Goal: Information Seeking & Learning: Compare options

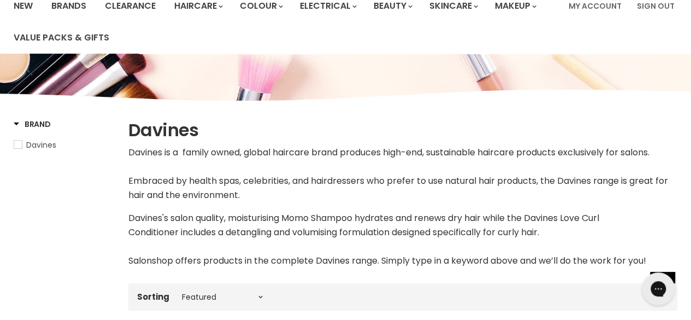
scroll to position [287, 0]
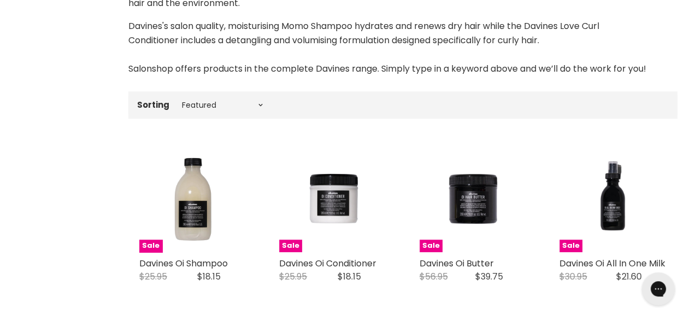
click at [255, 111] on div "Sorting Best selling Featured Price, low to high Price, high to low Alphabetica…" at bounding box center [402, 105] width 549 height 18
click at [255, 107] on select "Best selling Featured Price, low to high Price, high to low Alphabetically, A-Z…" at bounding box center [222, 105] width 92 height 9
select select "title-ascending"
click at [176, 101] on select "Best selling Featured Price, low to high Price, high to low Alphabetically, A-Z…" at bounding box center [222, 105] width 92 height 9
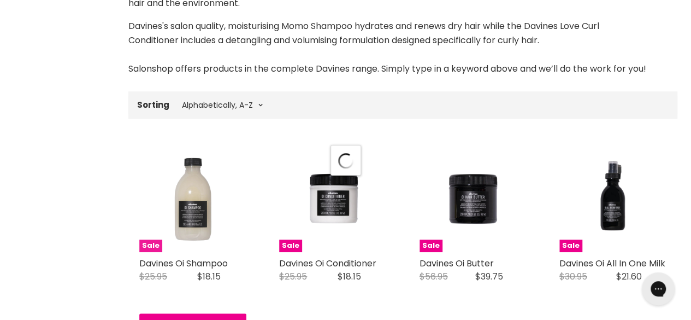
select select "title-ascending"
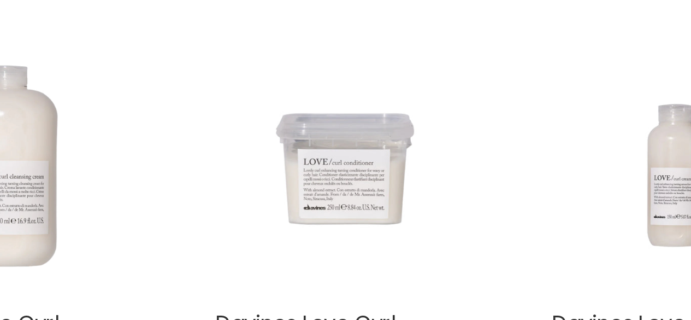
scroll to position [746, 0]
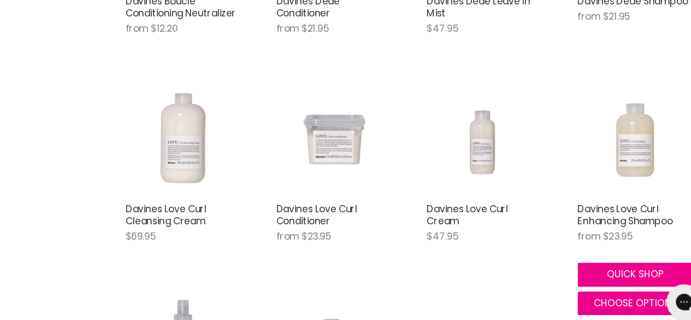
drag, startPoint x: 325, startPoint y: 115, endPoint x: 654, endPoint y: 153, distance: 332.1
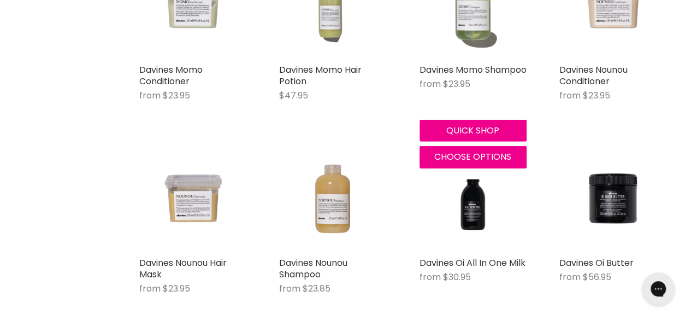
scroll to position [1652, 0]
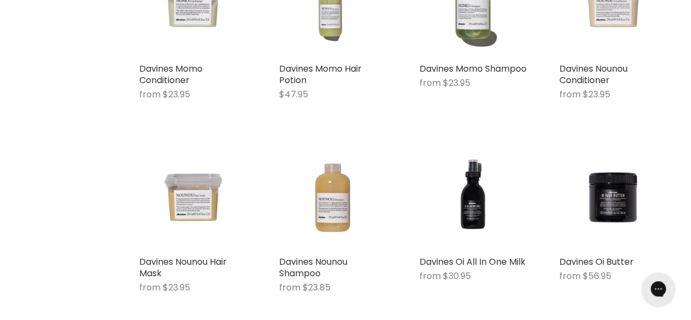
drag, startPoint x: 446, startPoint y: 186, endPoint x: 1, endPoint y: 190, distance: 444.7
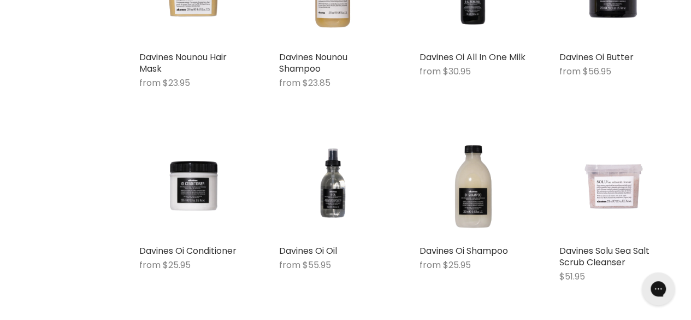
scroll to position [1857, 0]
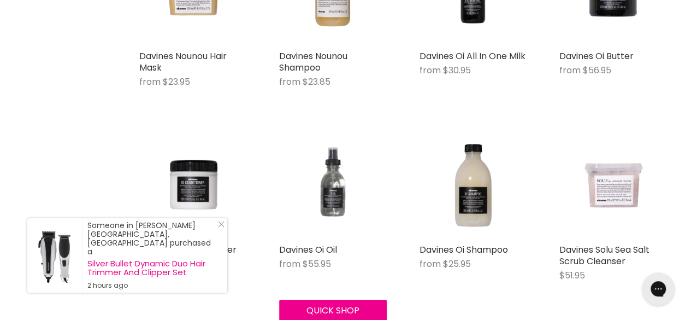
drag, startPoint x: 263, startPoint y: 192, endPoint x: 316, endPoint y: 187, distance: 53.2
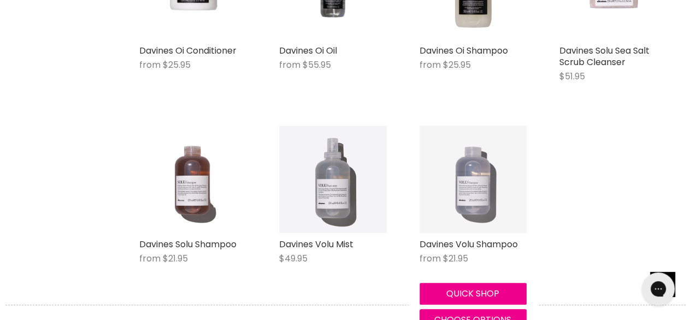
scroll to position [2066, 0]
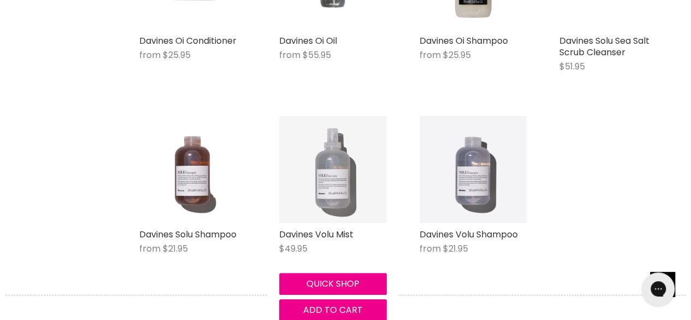
click at [349, 139] on img "Main content" at bounding box center [332, 169] width 107 height 107
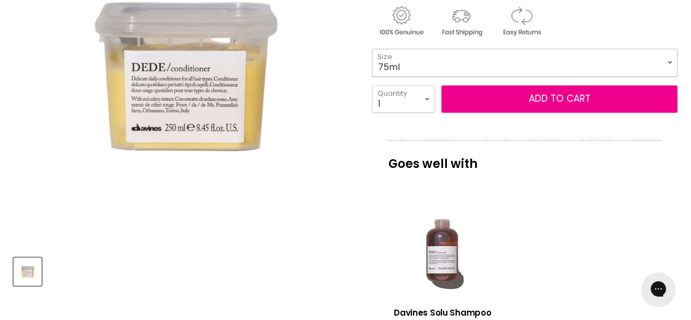
click at [416, 52] on select "75ml 250ml 1 Litre" at bounding box center [524, 62] width 305 height 27
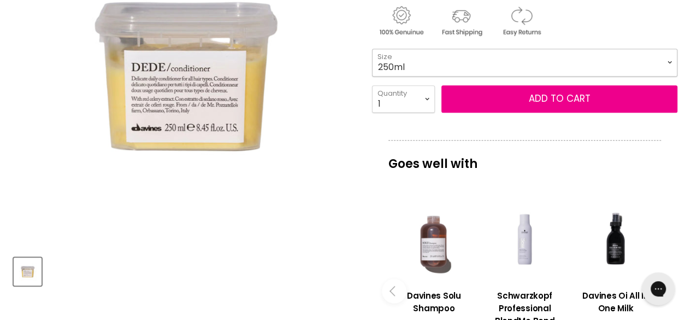
click at [372, 49] on select "75ml 250ml 1 Litre" at bounding box center [524, 62] width 305 height 27
select select "250ml"
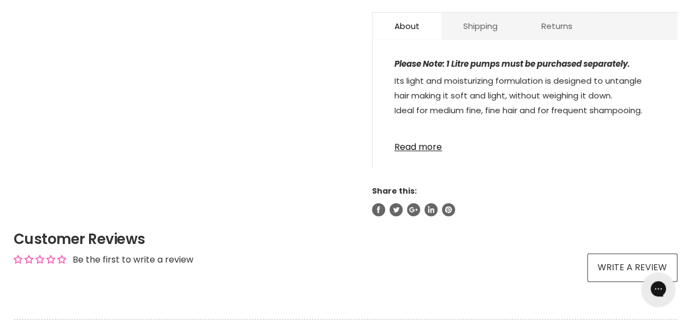
scroll to position [655, 0]
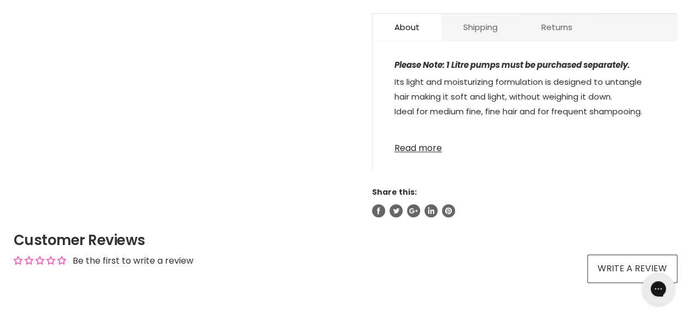
click at [412, 146] on link "Read more" at bounding box center [524, 145] width 261 height 16
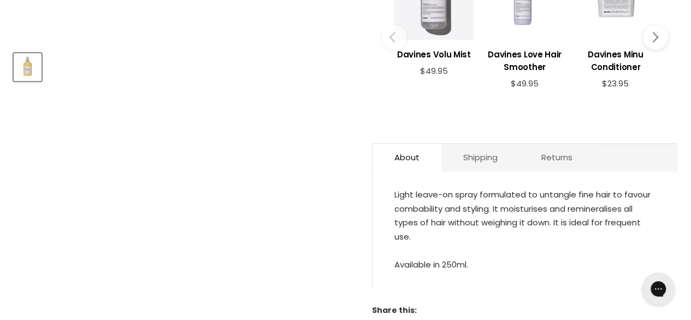
scroll to position [464, 0]
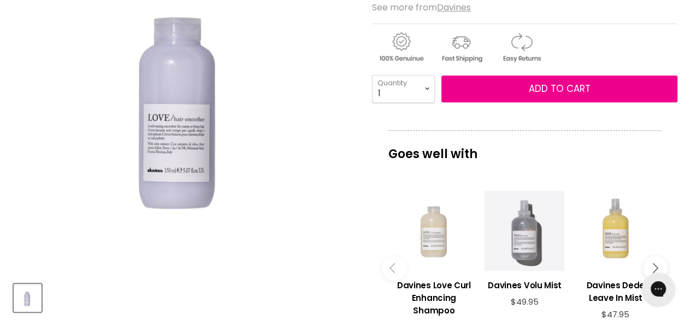
scroll to position [233, 0]
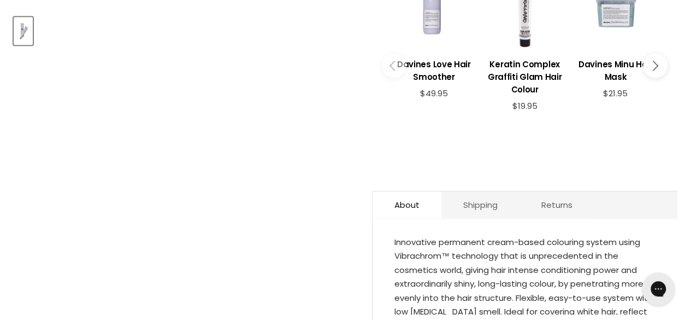
scroll to position [650, 0]
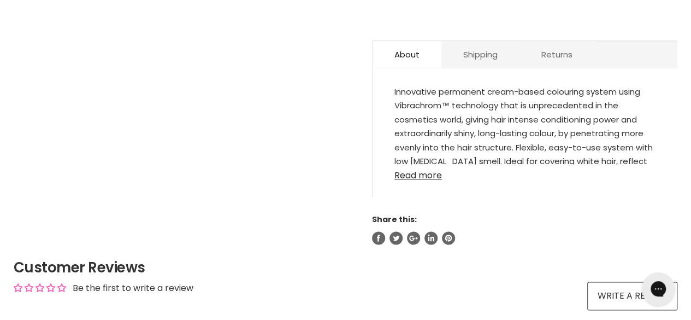
click at [416, 164] on link "Read more" at bounding box center [524, 172] width 261 height 16
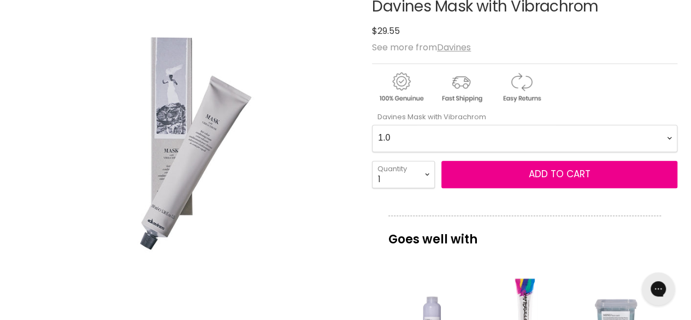
scroll to position [181, 0]
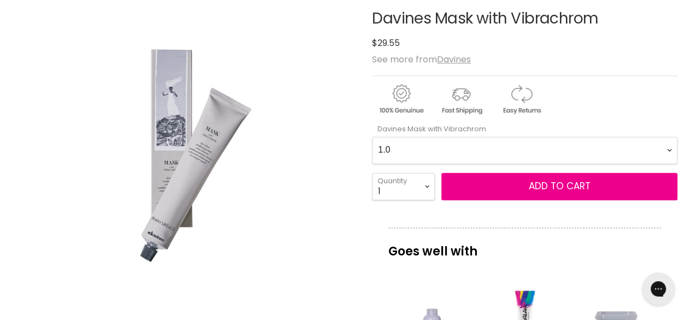
click at [405, 151] on Vibrachrom-0-0 "1.0 2.0 2.11 2.21 3.0 33.0 3.51 3.56 4 4.0 44.0 4.06 4.1 4.14 4.18 4.22 4.35 4.…" at bounding box center [524, 150] width 305 height 27
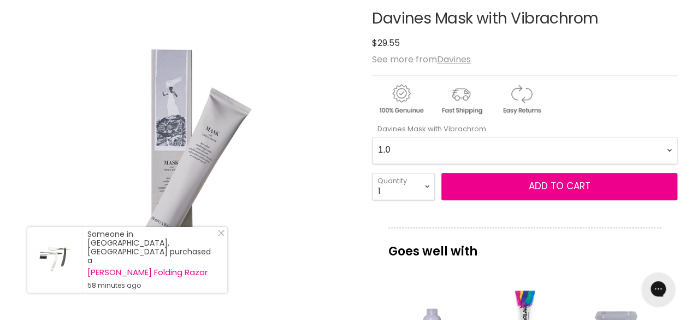
select Vibrachrom-0-0 "0.25"
click at [372, 137] on Vibrachrom-0-0 "1.0 2.0 2.11 2.21 3.0 33.0 3.51 3.56 4 4.0 44.0 4.06 4.1 4.14 4.18 4.22 4.35 4.…" at bounding box center [524, 150] width 305 height 27
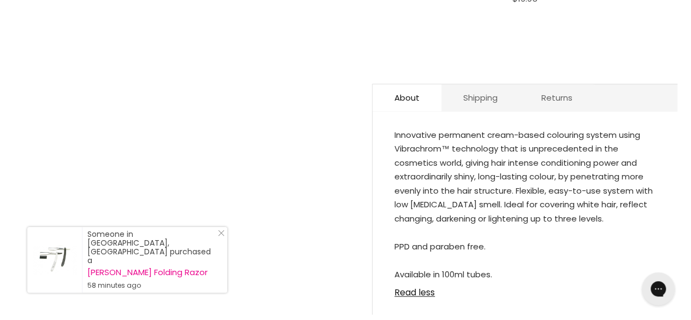
scroll to position [606, 0]
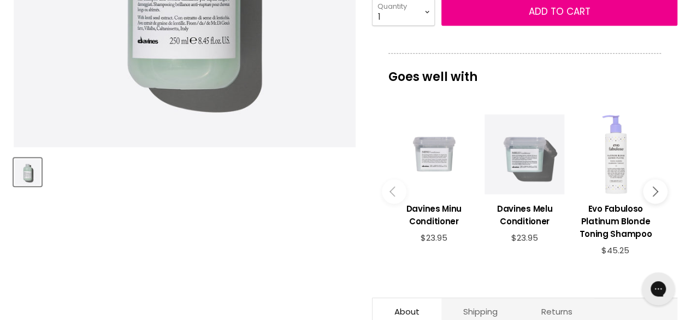
scroll to position [635, 0]
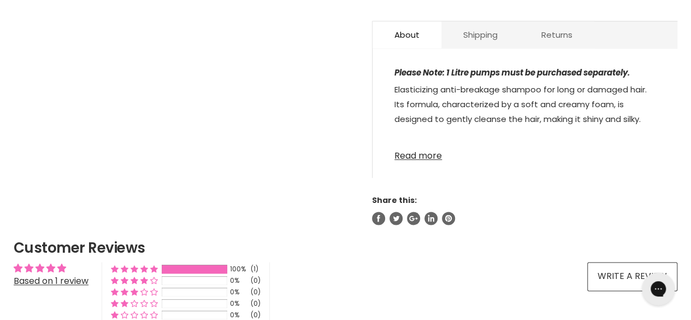
click at [421, 149] on link "Read more" at bounding box center [524, 152] width 261 height 16
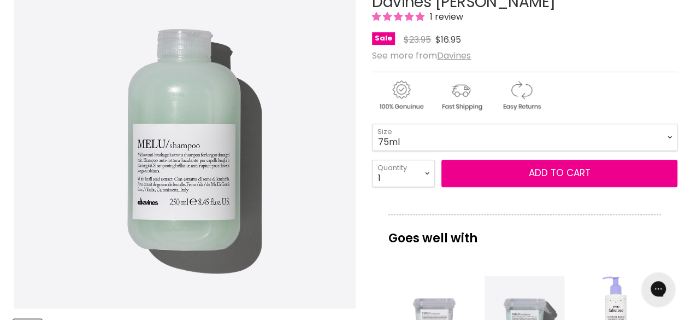
scroll to position [197, 0]
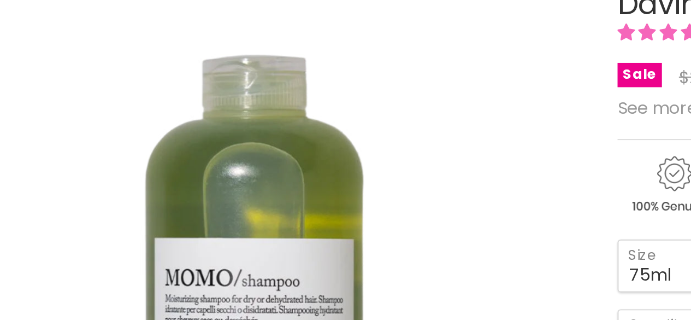
scroll to position [197, 0]
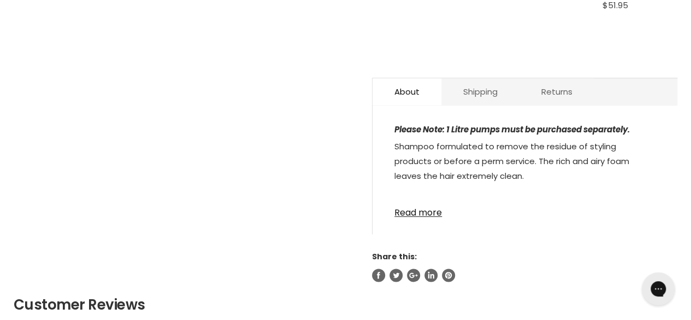
scroll to position [591, 0]
click at [418, 205] on link "Read more" at bounding box center [524, 208] width 261 height 16
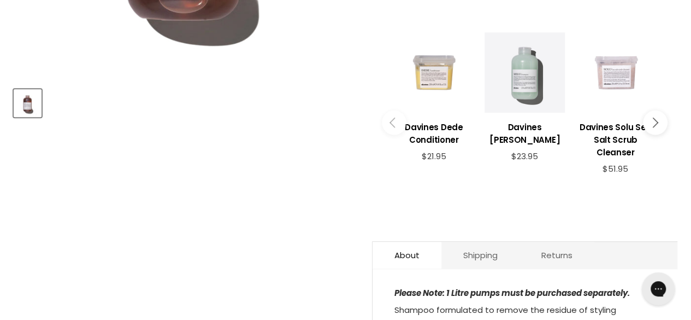
scroll to position [0, 0]
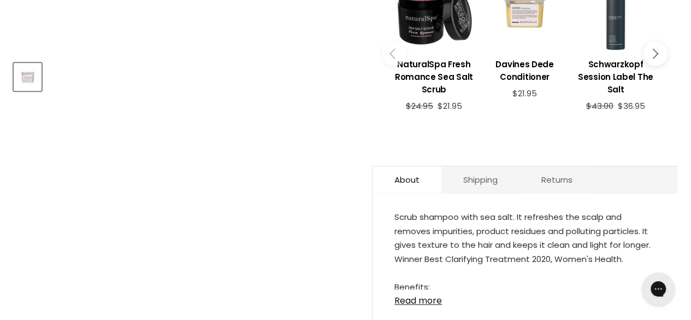
scroll to position [499, 0]
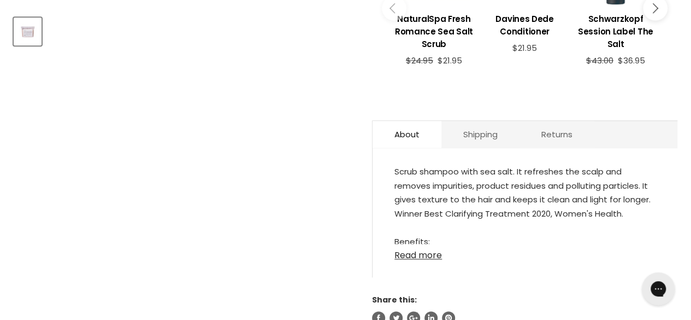
click at [432, 245] on link "Read more" at bounding box center [524, 252] width 261 height 16
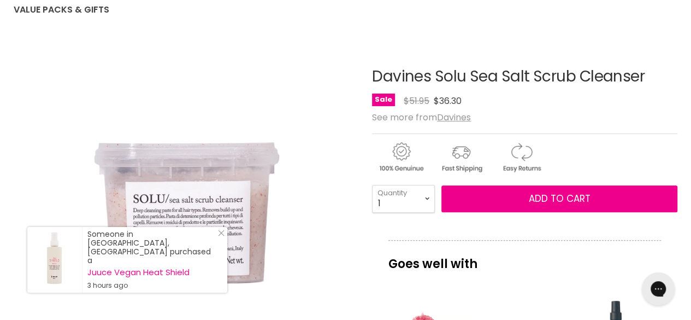
scroll to position [123, 0]
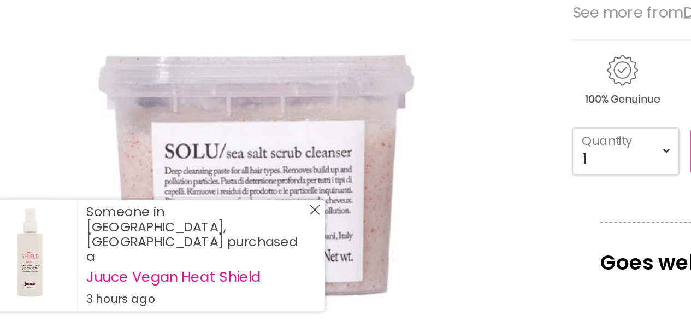
click at [223, 236] on icon "Close Icon" at bounding box center [221, 232] width 7 height 7
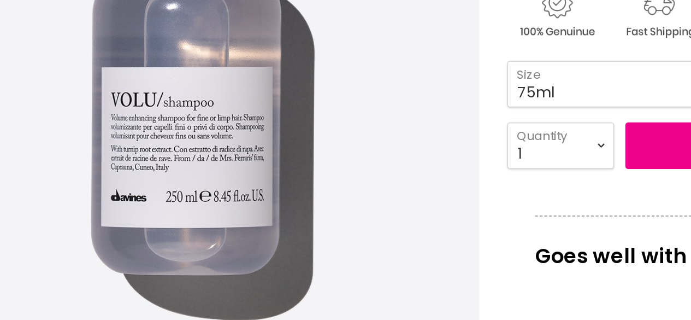
scroll to position [221, 0]
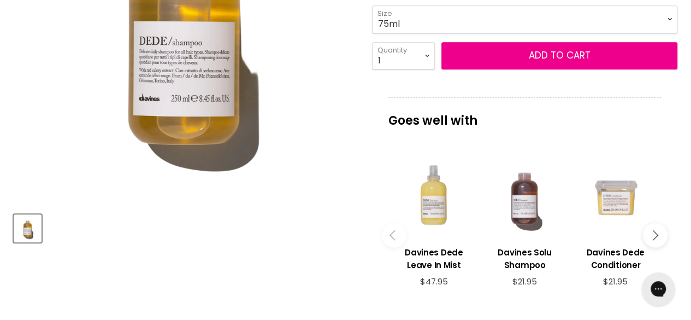
scroll to position [300, 0]
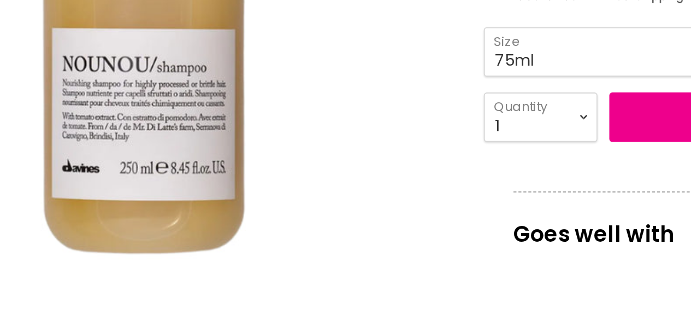
scroll to position [249, 0]
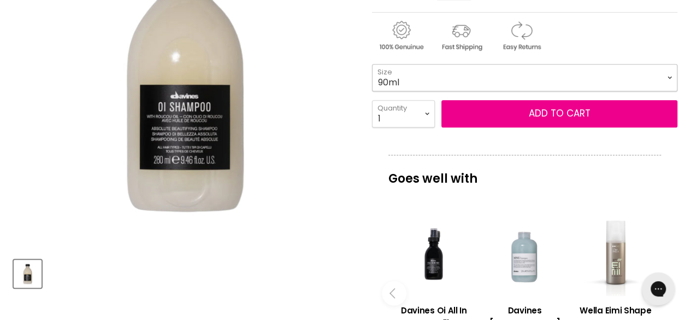
click at [398, 65] on select "90ml 280ml 1 Litre" at bounding box center [524, 77] width 305 height 27
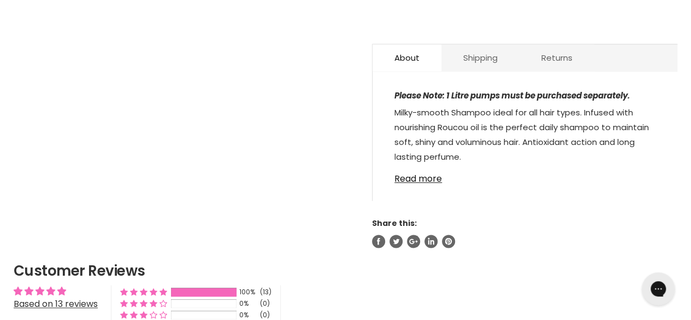
scroll to position [612, 0]
click at [433, 173] on link "Read more" at bounding box center [524, 175] width 261 height 16
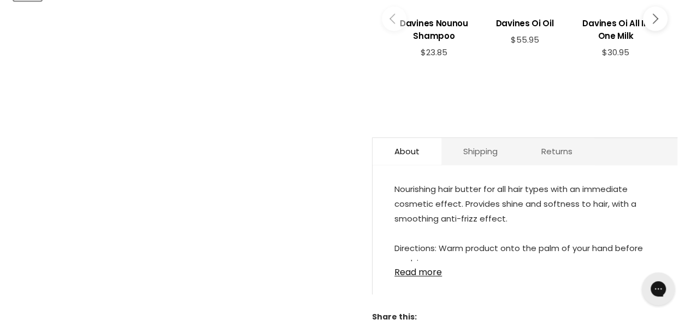
scroll to position [544, 0]
click at [427, 262] on div "Nourishing hair butter for all hair types with an immediate cosmetic effect. Pr…" at bounding box center [525, 233] width 305 height 117
click at [426, 260] on link "Read more" at bounding box center [524, 268] width 261 height 16
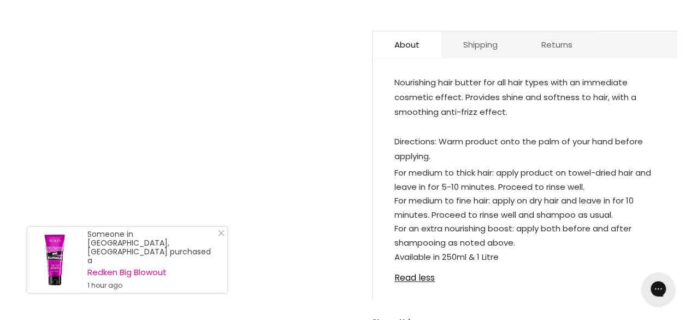
scroll to position [651, 0]
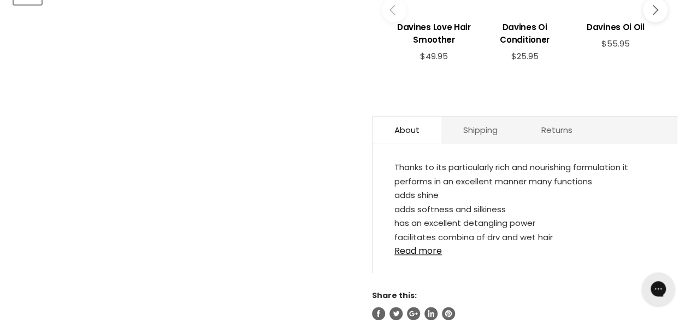
scroll to position [540, 0]
click at [400, 245] on link "Read more" at bounding box center [524, 247] width 261 height 16
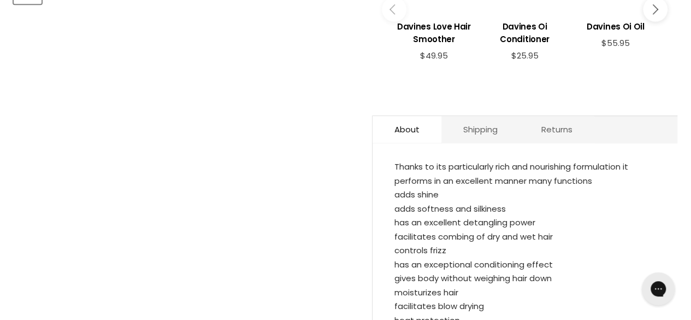
scroll to position [660, 0]
